Goal: Communication & Community: Answer question/provide support

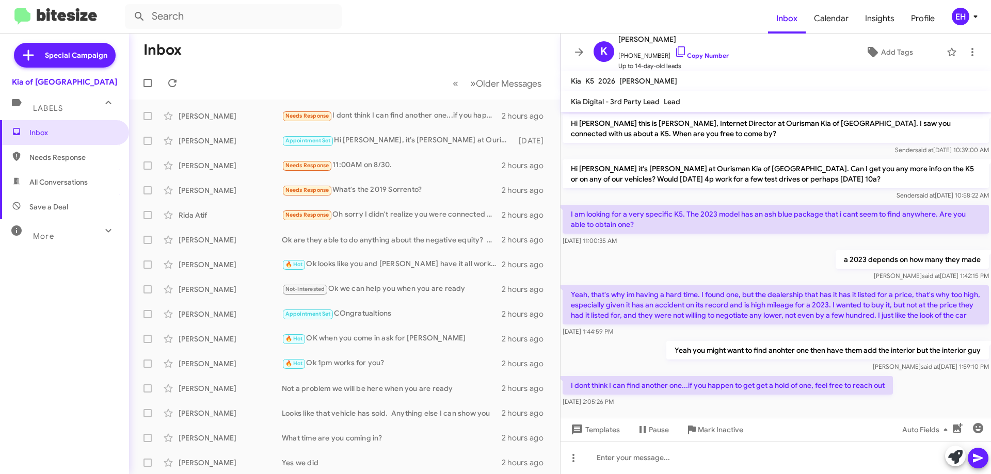
scroll to position [20, 0]
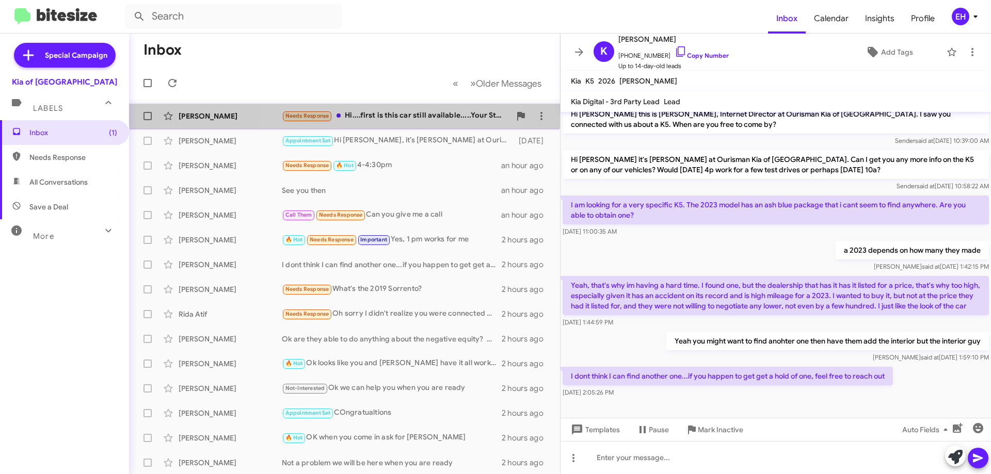
click at [393, 108] on div "[PERSON_NAME] Needs Response Hi....first is this car still available.....Your S…" at bounding box center [344, 116] width 415 height 21
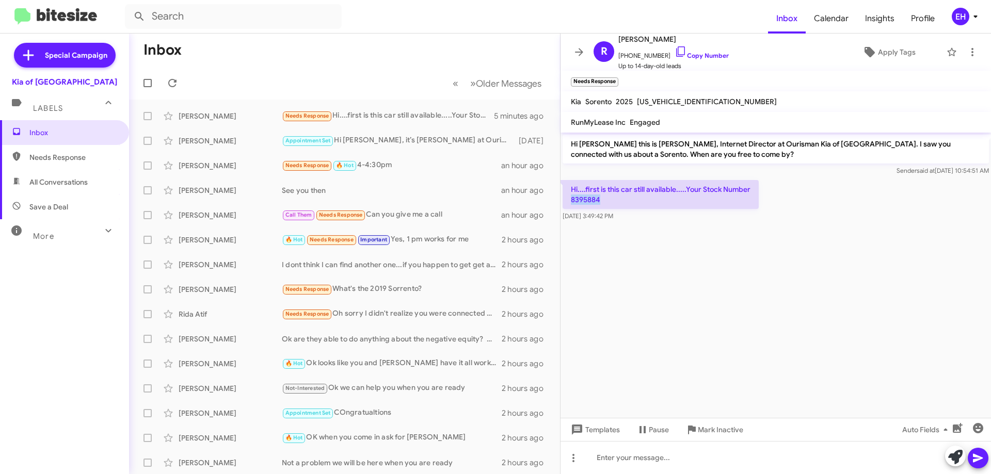
drag, startPoint x: 606, startPoint y: 199, endPoint x: 566, endPoint y: 198, distance: 39.8
click at [566, 198] on p "Hi....first is this car still available.....Your Stock Number 8395884" at bounding box center [661, 194] width 196 height 29
copy p "8395884"
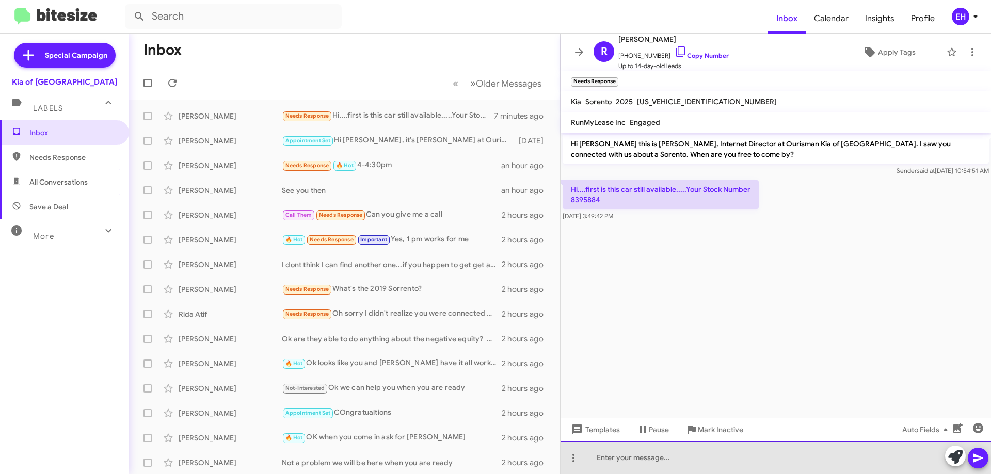
click at [657, 449] on div at bounding box center [776, 457] width 431 height 33
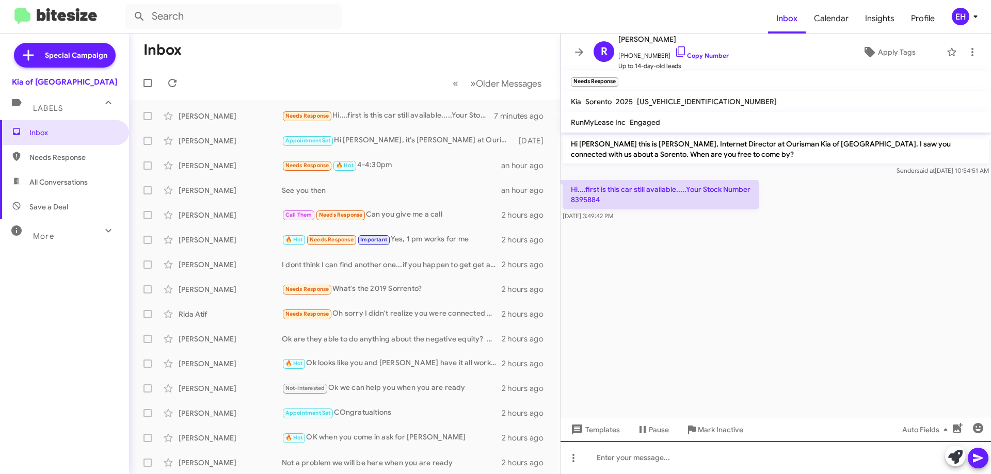
paste div
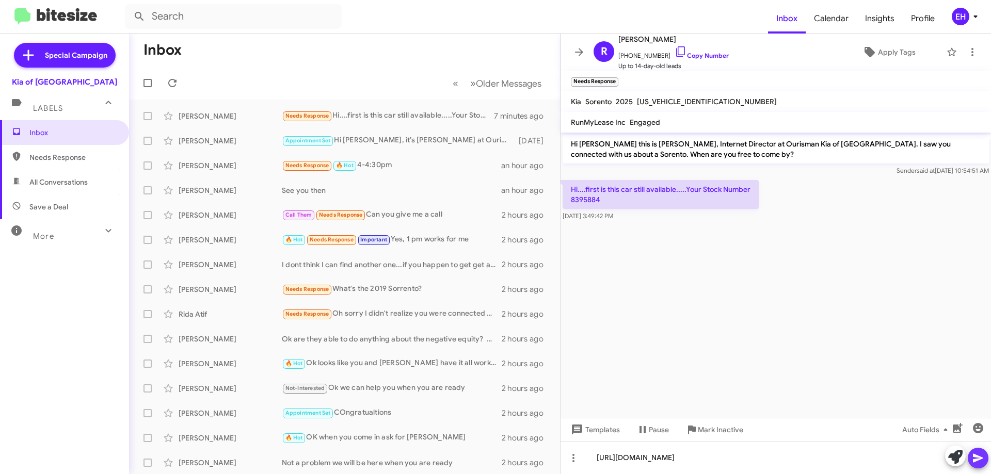
click at [973, 464] on icon at bounding box center [978, 458] width 12 height 12
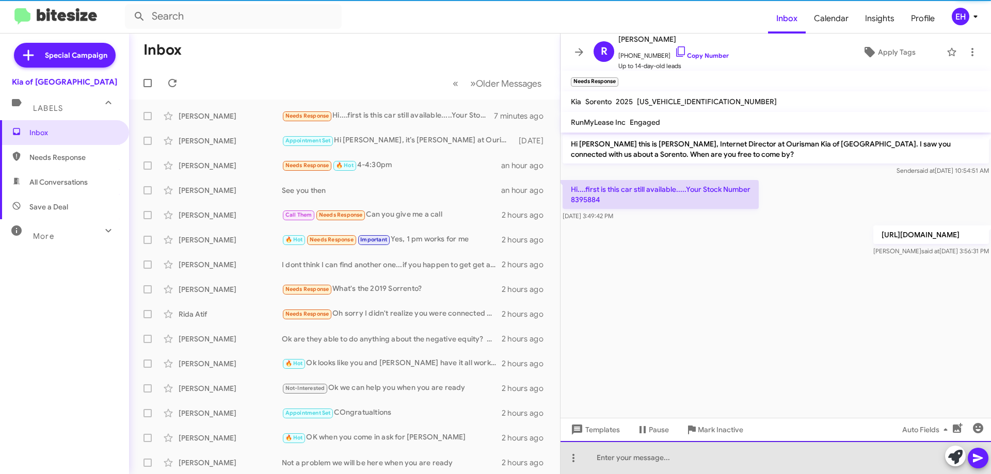
click at [674, 469] on div at bounding box center [776, 457] width 431 height 33
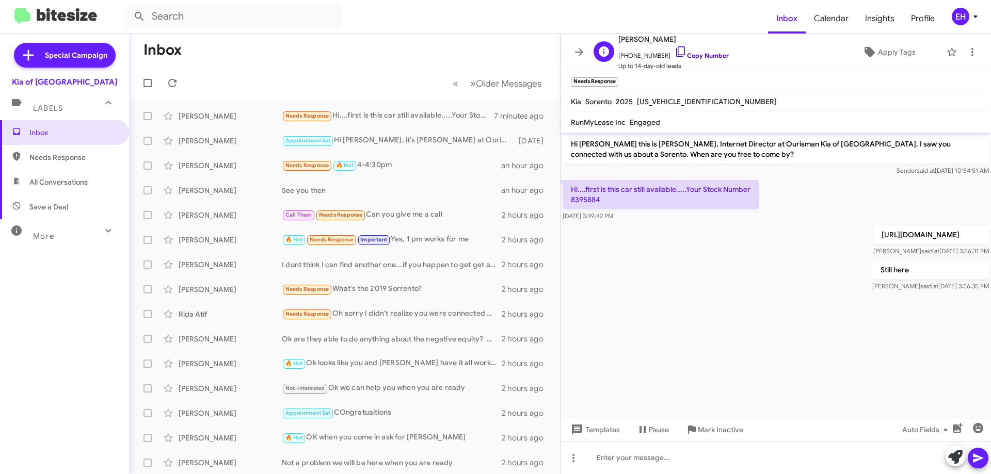
click at [707, 58] on link "Copy Number" at bounding box center [702, 56] width 54 height 8
click at [682, 53] on link "Copy Number" at bounding box center [702, 56] width 54 height 8
click at [334, 66] on mat-toolbar-row "Inbox" at bounding box center [344, 50] width 431 height 33
click at [695, 52] on link "Copy Number" at bounding box center [702, 56] width 54 height 8
click at [386, 114] on div "Needs Response Is that the final price....38K?" at bounding box center [396, 116] width 229 height 12
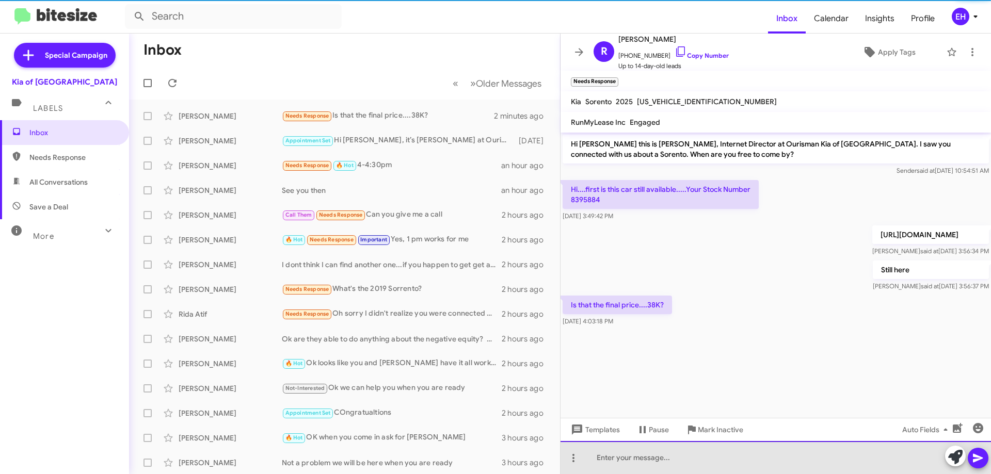
click at [617, 452] on div at bounding box center [776, 457] width 431 height 33
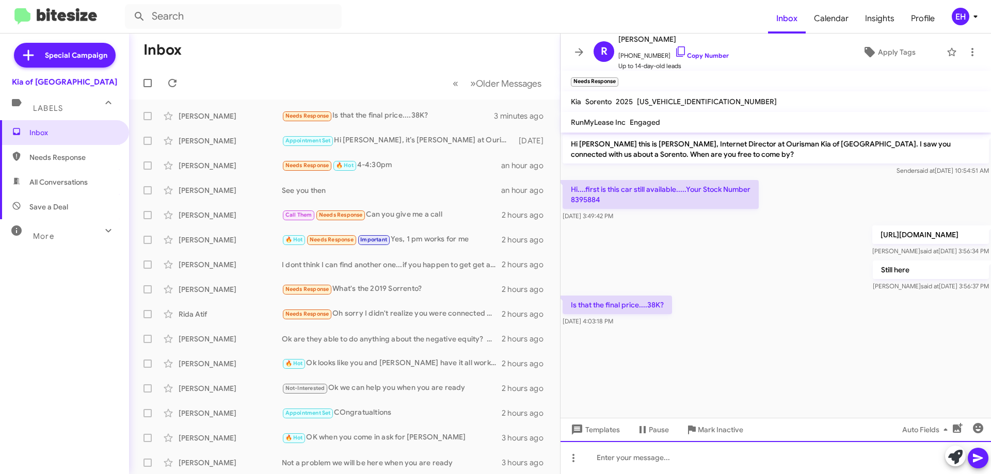
click at [609, 453] on div at bounding box center [776, 457] width 431 height 33
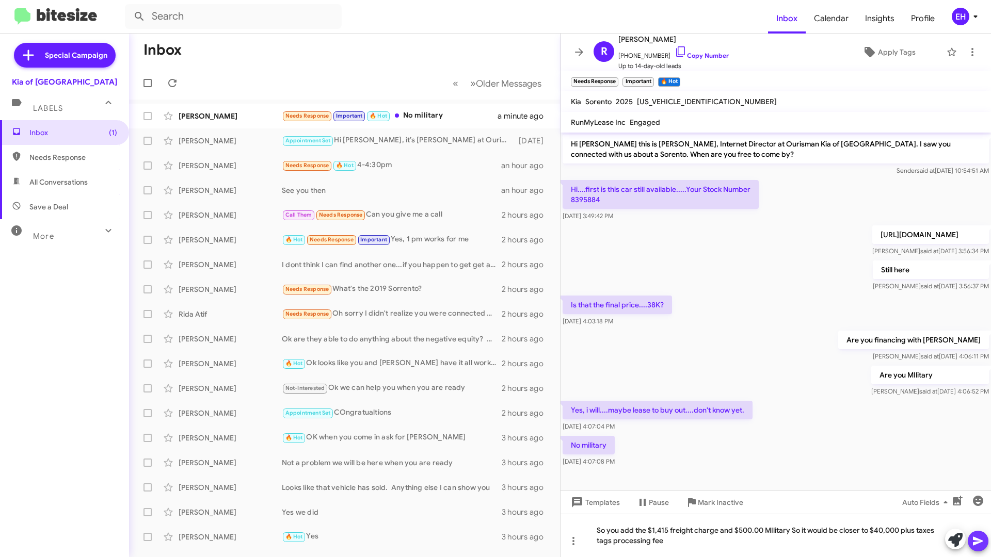
click at [975, 474] on icon at bounding box center [978, 541] width 12 height 12
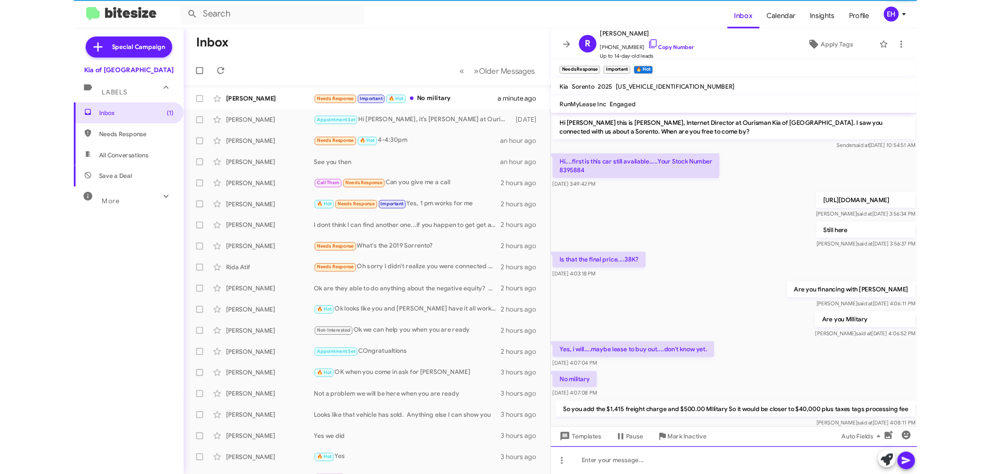
scroll to position [39, 0]
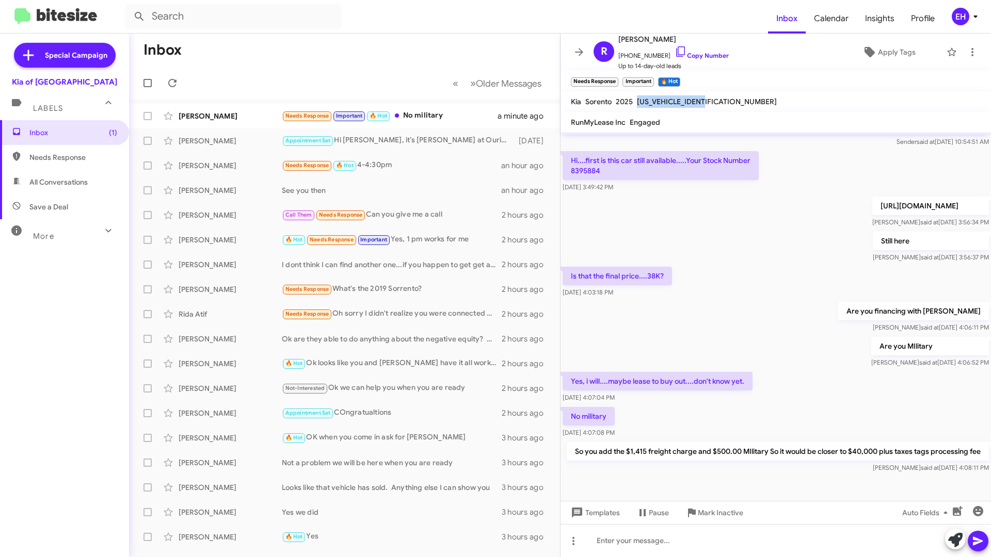
drag, startPoint x: 710, startPoint y: 102, endPoint x: 632, endPoint y: 102, distance: 77.4
click at [632, 102] on div "Kia Sorento 2025 5XYRKDJF7SG395884" at bounding box center [674, 101] width 210 height 12
copy div "5XYRKDJF7SG395884"
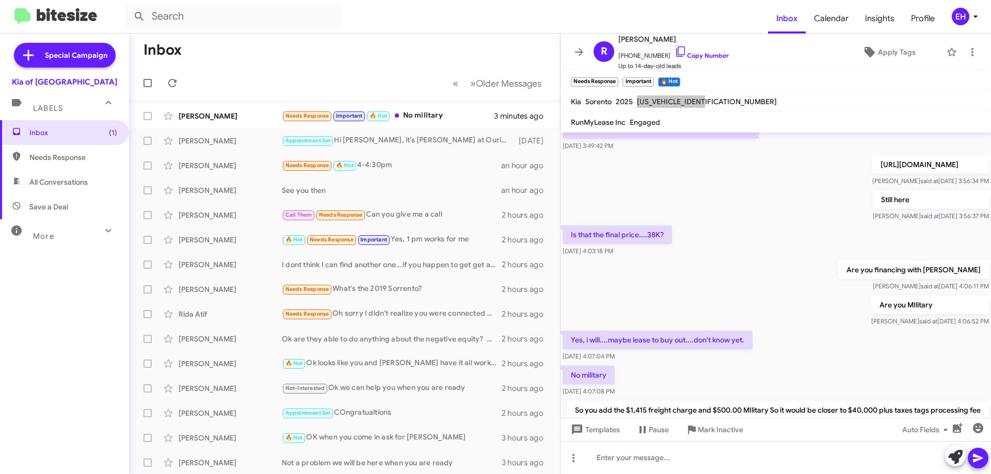
scroll to position [0, 0]
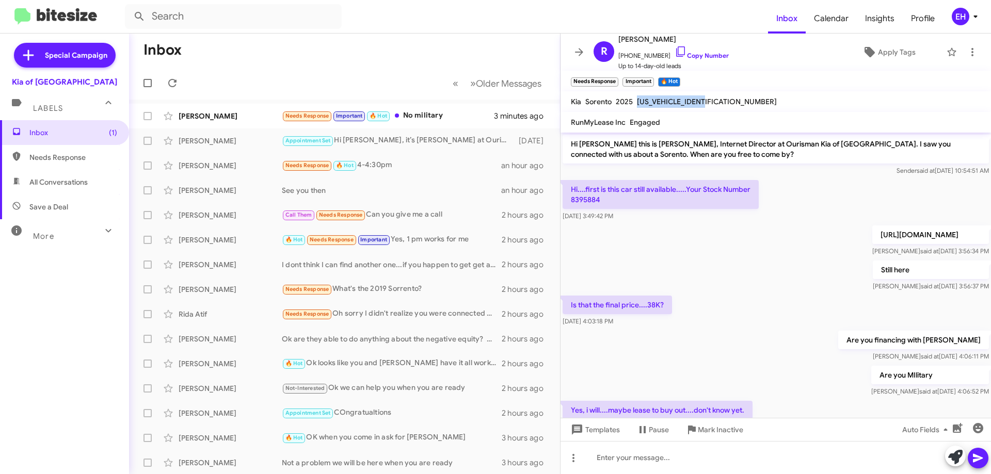
click at [686, 104] on span "5XYRKDJF7SG395884" at bounding box center [707, 101] width 140 height 9
click at [705, 103] on span "5XYRKDJF7SG395884" at bounding box center [707, 101] width 140 height 9
click at [706, 101] on span "5XYRKDJF7SG395884" at bounding box center [707, 101] width 140 height 9
drag, startPoint x: 712, startPoint y: 101, endPoint x: 639, endPoint y: 98, distance: 73.4
click at [639, 101] on div "5XYRKDJF7SG395884" at bounding box center [707, 101] width 144 height 12
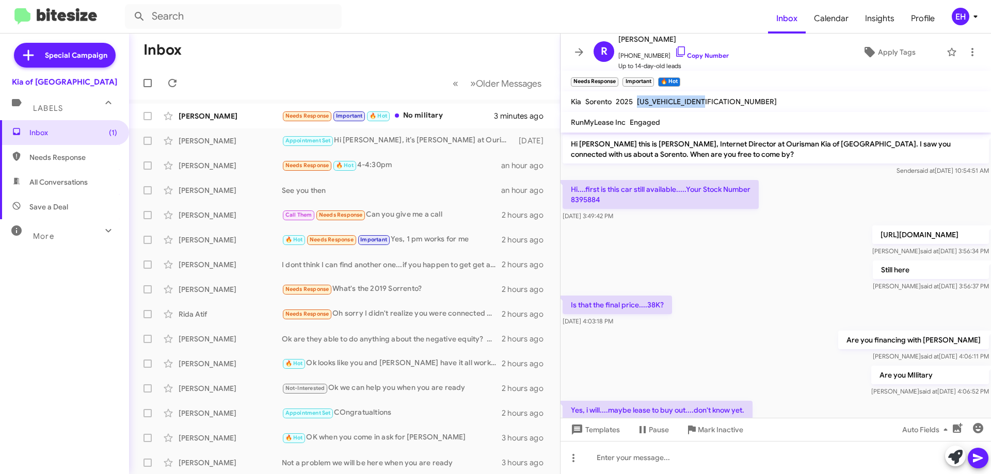
copy span "5XYRKDJF7SG395884"
click at [872, 237] on p "https://www.ipacket.info/DFEB1ACC-7EC8-11F0-9C55EA5E768BF57E" at bounding box center [930, 235] width 117 height 19
click at [887, 236] on p "https://www.ipacket.info/DFEB1ACC-7EC8-11F0-9C55EA5E768BF57E" at bounding box center [930, 235] width 117 height 19
drag, startPoint x: 976, startPoint y: 231, endPoint x: 741, endPoint y: 231, distance: 234.9
click at [872, 231] on p "https://www.ipacket.info/DFEB1ACC-7EC8-11F0-9C55EA5E768BF57E" at bounding box center [930, 235] width 117 height 19
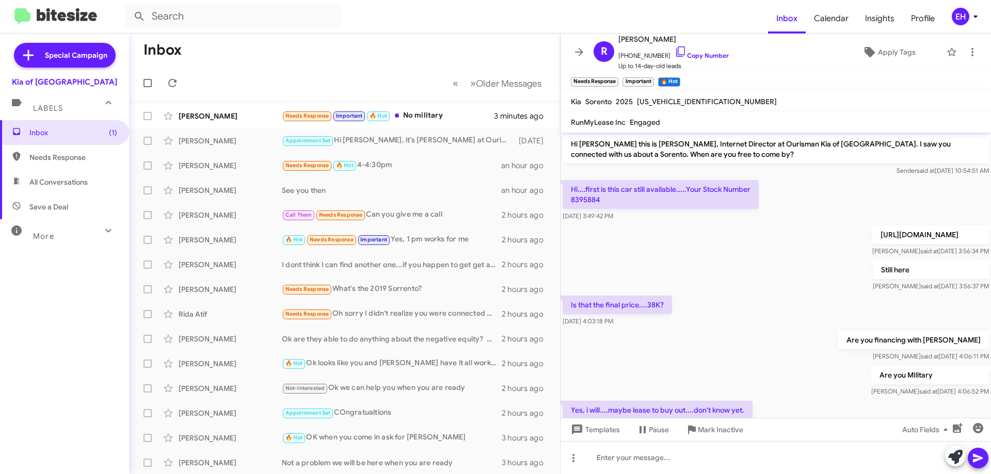
copy p "https://www.ipacket.info/DFEB1ACC-7EC8-11F0-9C55EA5E768BF57E"
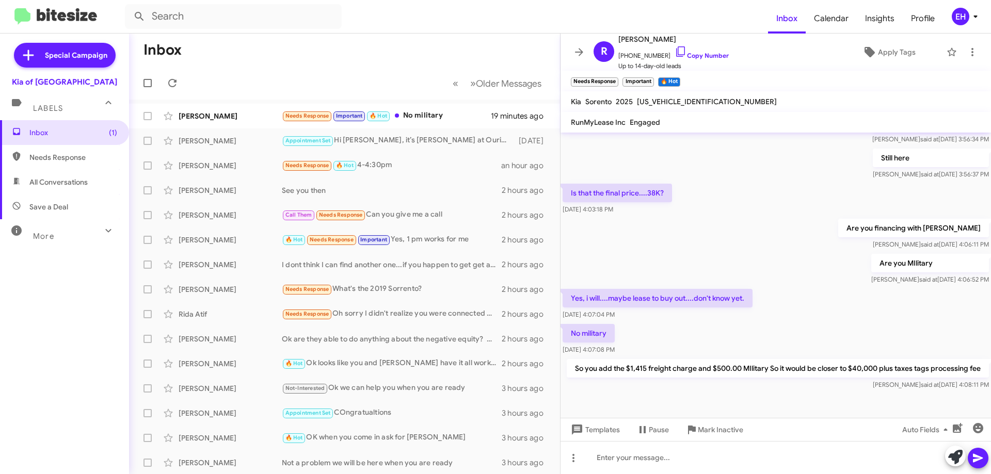
click at [318, 75] on mat-toolbar-row "« Previous » Next Older Messages" at bounding box center [344, 83] width 431 height 33
click at [418, 116] on div "Needs Response Important 🔥 Hot No military" at bounding box center [396, 116] width 229 height 12
click at [66, 164] on span "Needs Response" at bounding box center [64, 157] width 129 height 25
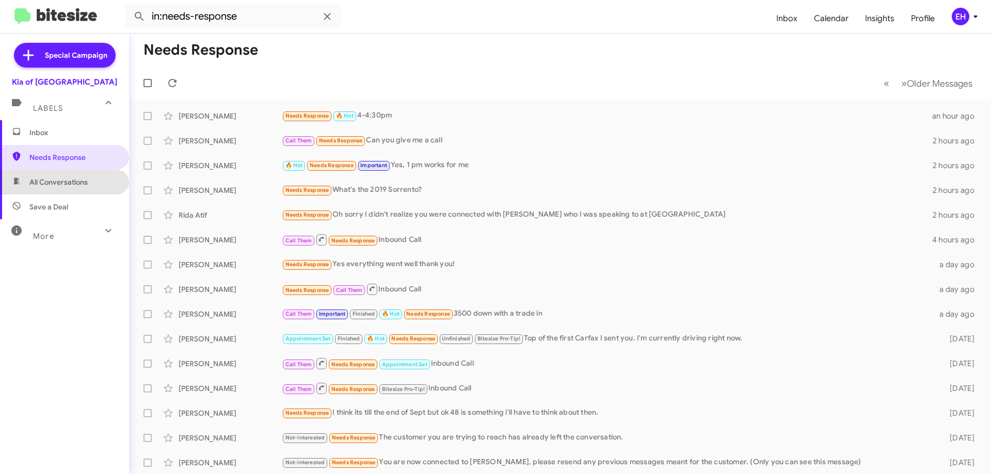
click at [65, 181] on span "All Conversations" at bounding box center [58, 182] width 58 height 10
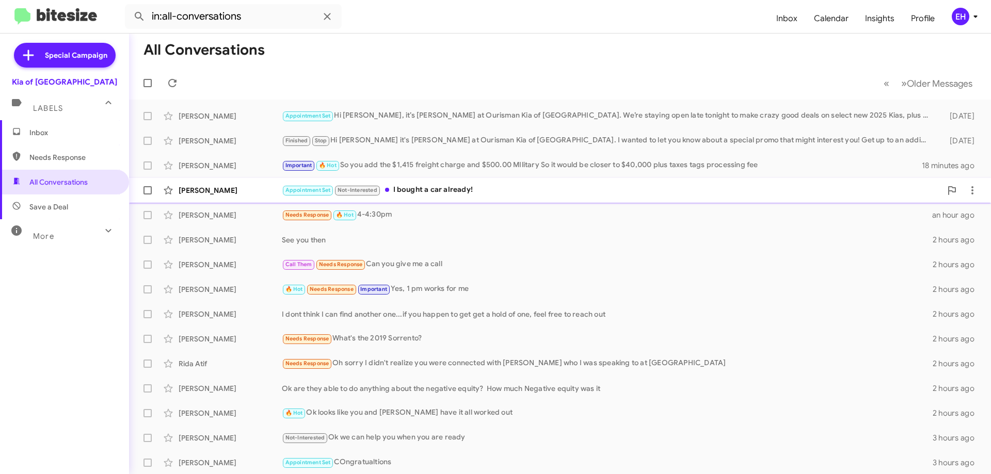
click at [439, 188] on div "Appointment Set Not-Interested I bought a car already!" at bounding box center [612, 190] width 660 height 12
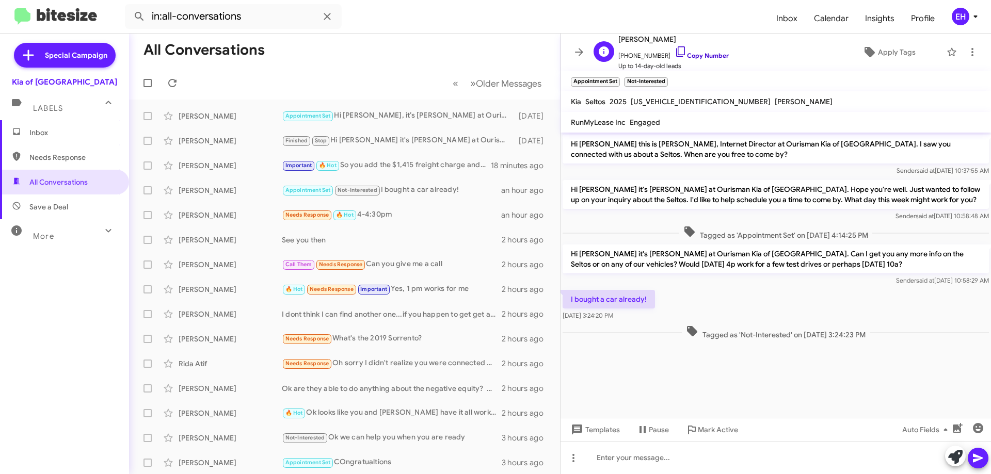
click at [709, 57] on link "Copy Number" at bounding box center [702, 56] width 54 height 8
click at [968, 50] on icon at bounding box center [972, 52] width 12 height 12
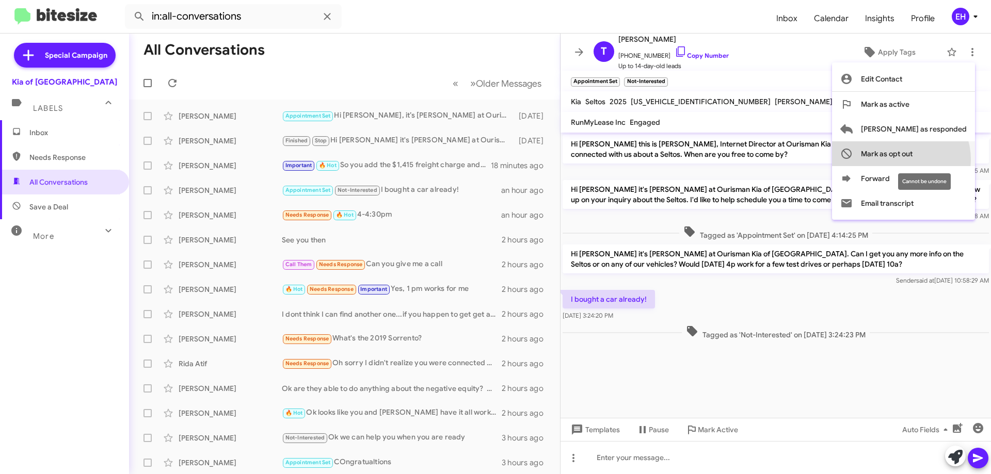
click at [913, 160] on span "Mark as opt out" at bounding box center [887, 153] width 52 height 25
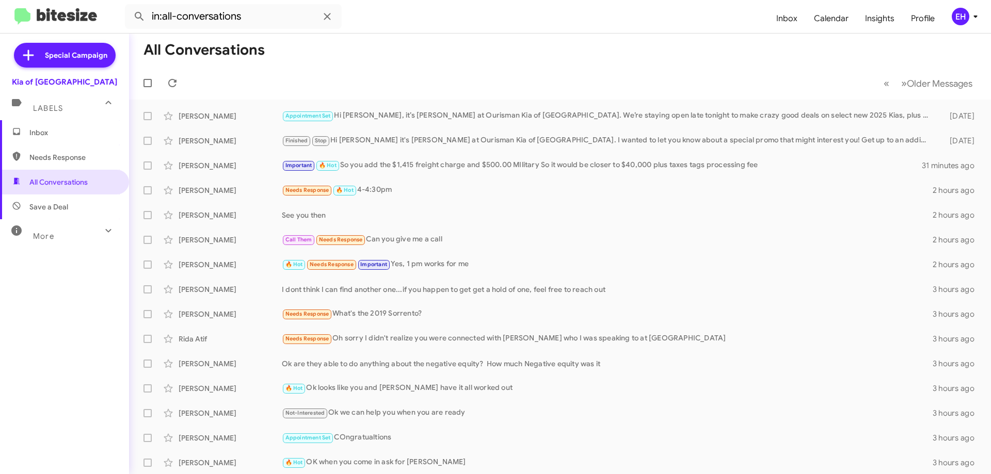
click at [40, 158] on span "Needs Response" at bounding box center [73, 157] width 88 height 10
type input "in:needs-response"
